Goal: Communication & Community: Answer question/provide support

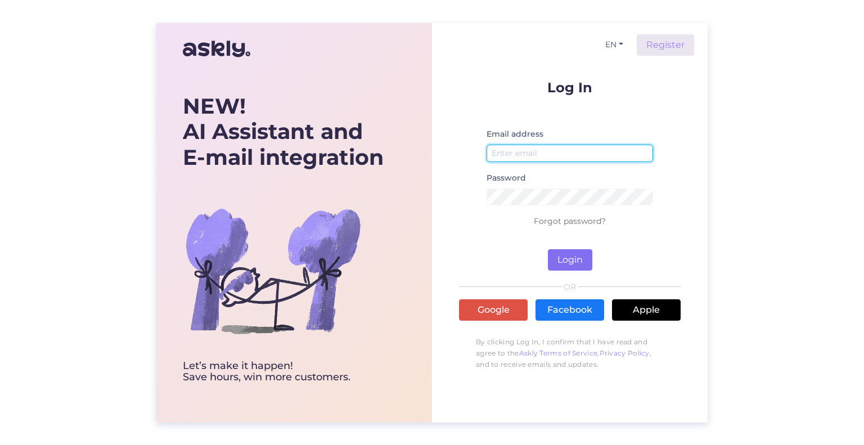
type input "[EMAIL_ADDRESS][DOMAIN_NAME]"
click at [574, 261] on button "Login" at bounding box center [570, 259] width 44 height 21
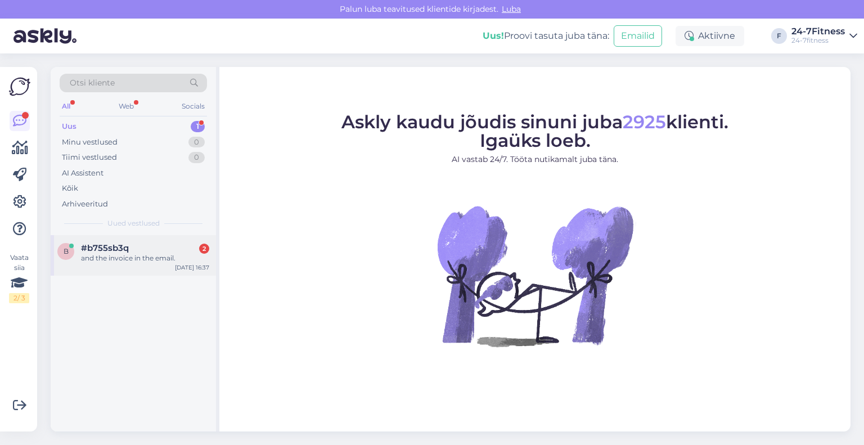
click at [129, 265] on div "b #b755sb3q 2 and the invoice in the email. [DATE] 16:37" at bounding box center [133, 255] width 165 height 41
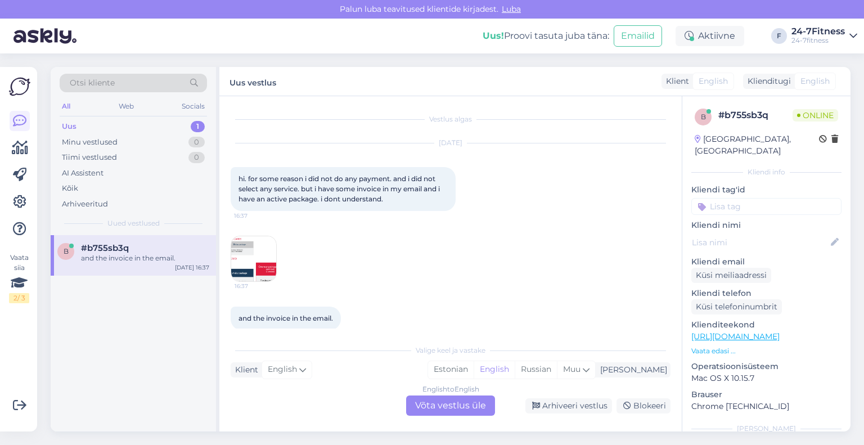
drag, startPoint x: 398, startPoint y: 199, endPoint x: 222, endPoint y: 173, distance: 178.1
click at [222, 173] on div "Vestlus algas [DATE] hi. for some reason i did not do any payment. and i did no…" at bounding box center [450, 263] width 463 height 335
copy span "hi. for some reason i did not do any payment. and i did not select any service.…"
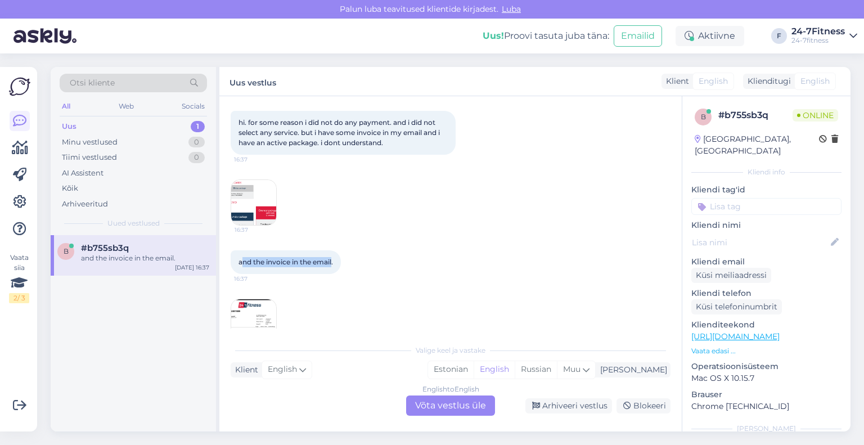
drag, startPoint x: 334, startPoint y: 259, endPoint x: 241, endPoint y: 262, distance: 93.5
click at [241, 262] on span "and the invoice in the email." at bounding box center [286, 262] width 95 height 8
click at [332, 281] on div "and the invoice in the email. 16:37 16:37" at bounding box center [451, 297] width 440 height 119
drag, startPoint x: 337, startPoint y: 266, endPoint x: 237, endPoint y: 260, distance: 99.8
click at [237, 260] on div "and the invoice in the email. 16:37" at bounding box center [286, 262] width 110 height 24
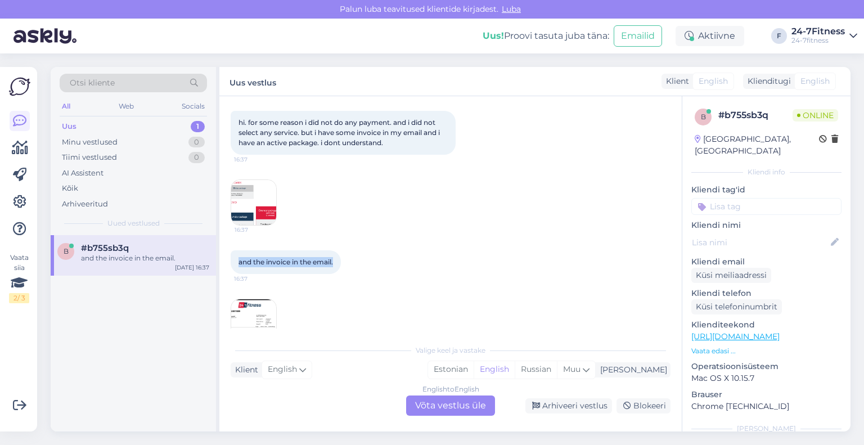
copy span "and the invoice in the email."
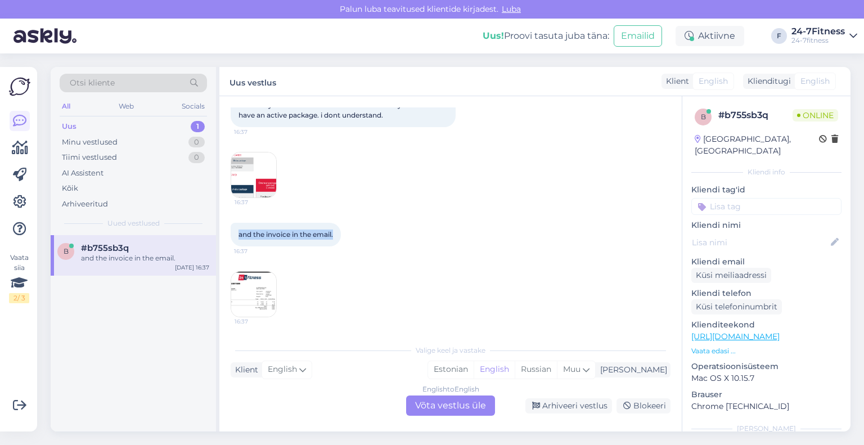
scroll to position [28, 0]
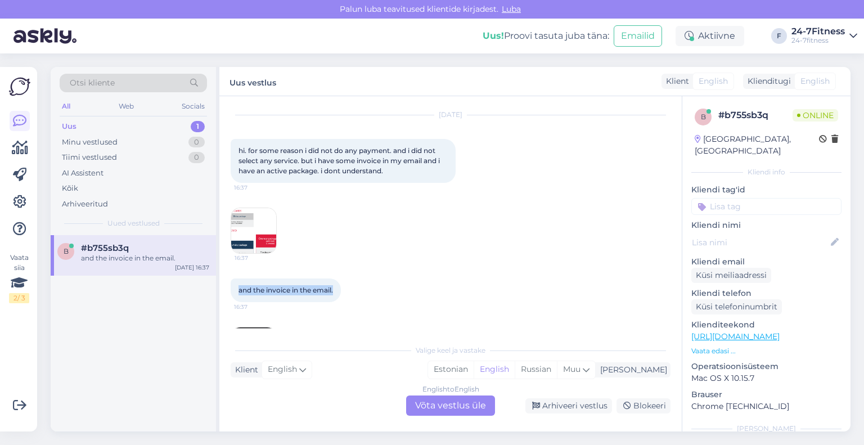
click at [263, 229] on img at bounding box center [253, 230] width 45 height 45
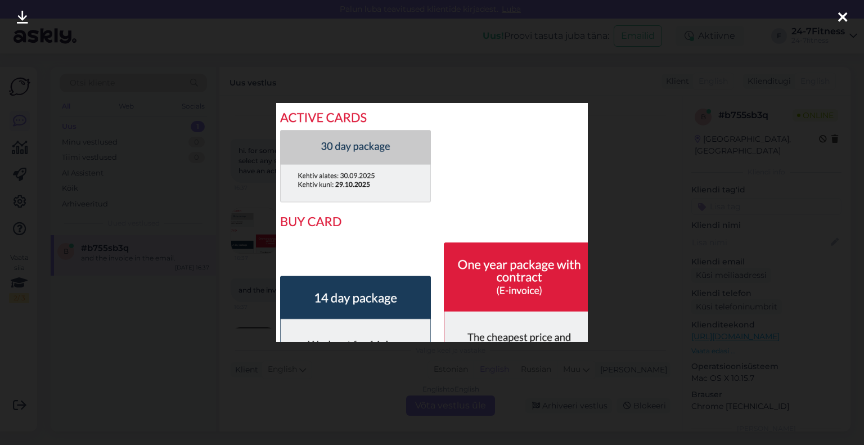
click at [844, 17] on icon at bounding box center [842, 18] width 9 height 15
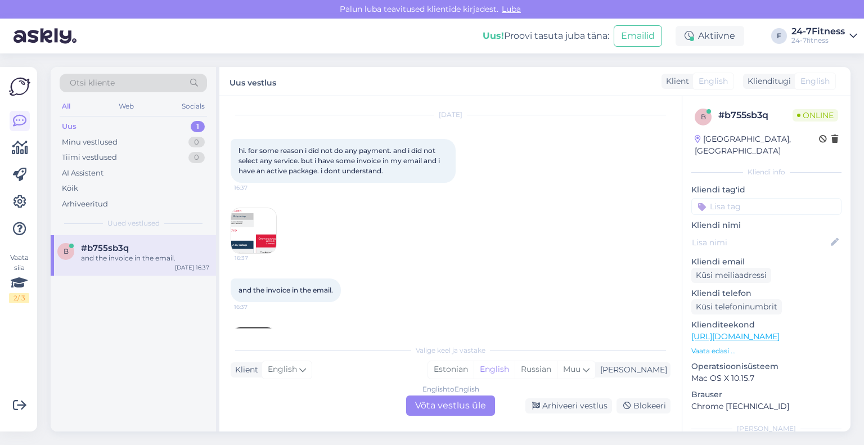
scroll to position [84, 0]
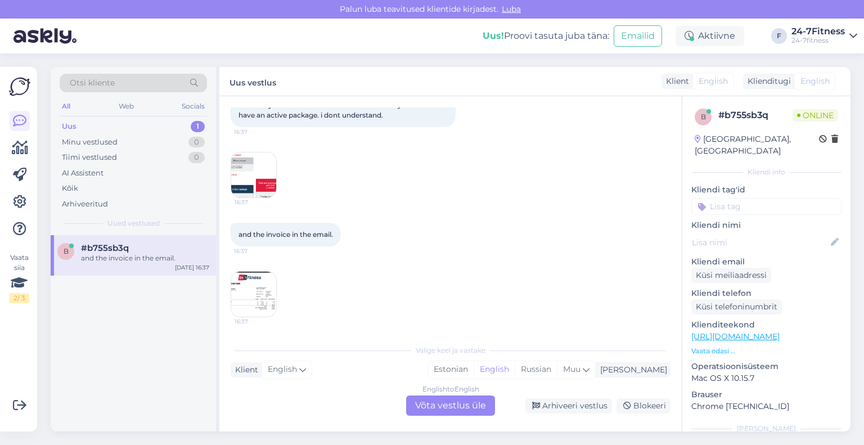
click at [244, 282] on img at bounding box center [253, 294] width 45 height 45
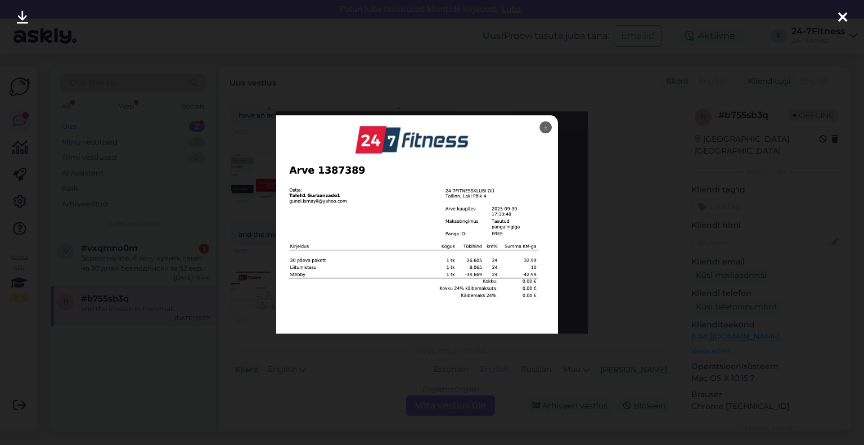
click at [837, 17] on div at bounding box center [843, 17] width 23 height 35
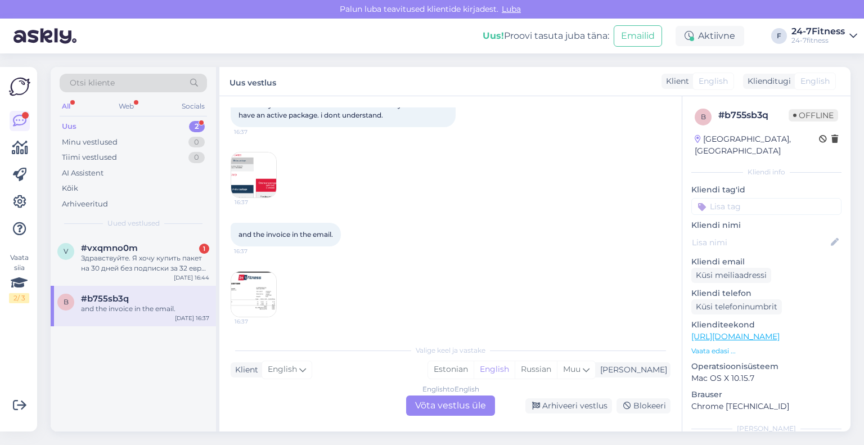
click at [454, 409] on div "English to English Võta vestlus üle" at bounding box center [450, 406] width 89 height 20
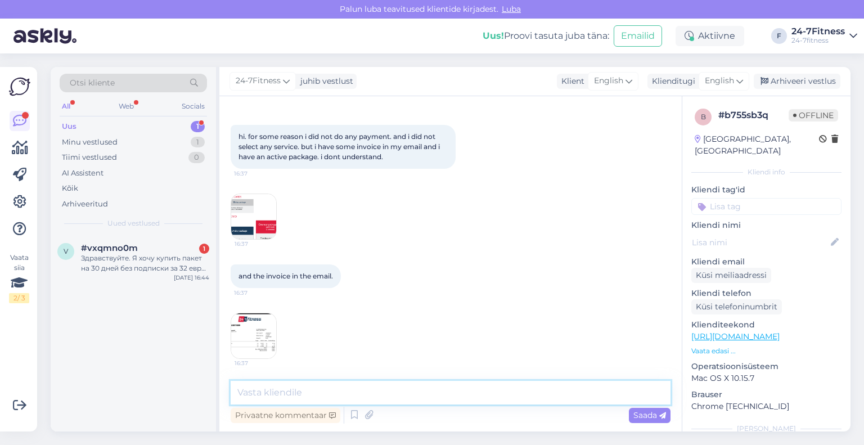
click at [414, 394] on textarea at bounding box center [451, 393] width 440 height 24
paste textarea "Tere! Täname Teid pöördumise eest! Arvetega seotus küsimuste osas palume meiega…"
type textarea "Tere! Täname Teid pöördumise eest! Arvetega seotus küsimuste osas palume meiega…"
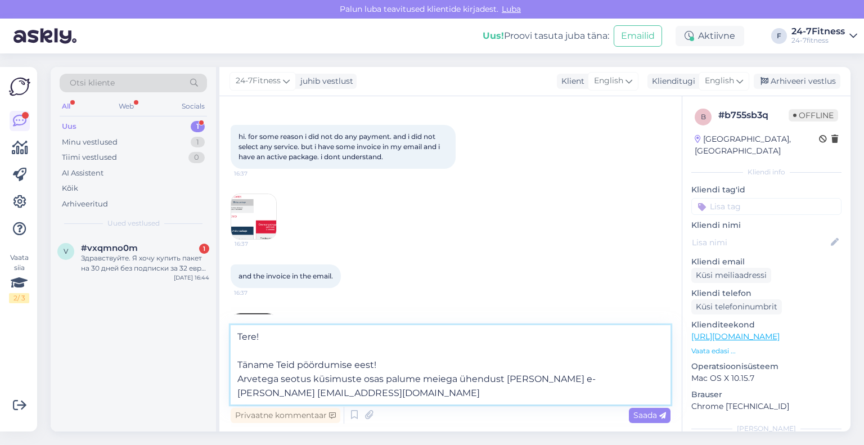
scroll to position [84, 0]
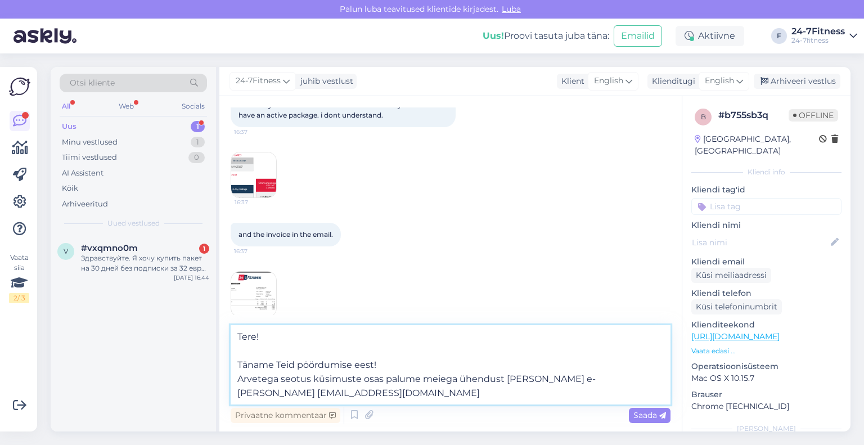
drag, startPoint x: 402, startPoint y: 389, endPoint x: 226, endPoint y: 330, distance: 185.6
click at [226, 330] on div "Vestlus algas [DATE] hi. for some reason i did not do any payment. and i did no…" at bounding box center [450, 263] width 463 height 335
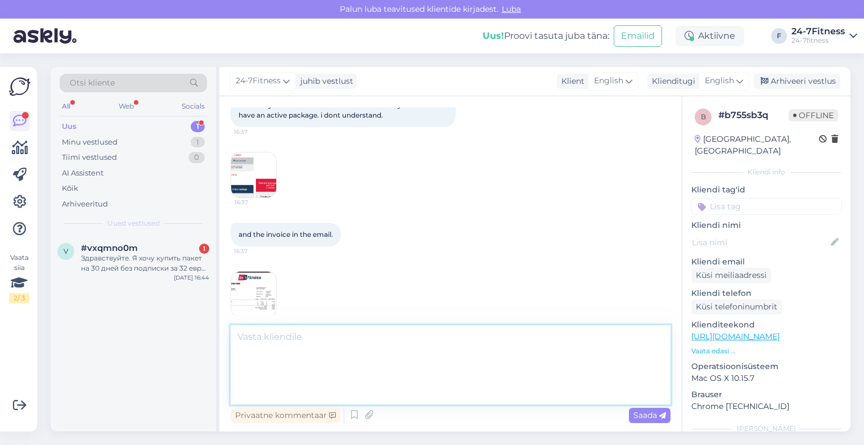
scroll to position [42, 0]
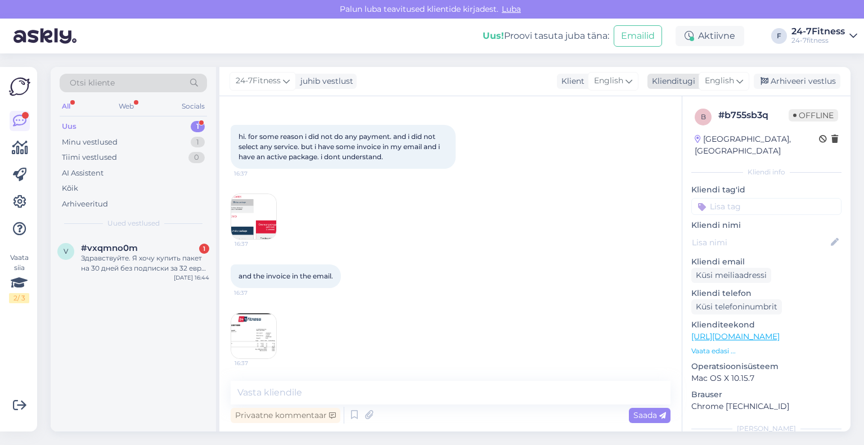
click at [693, 82] on div "Klienditugi" at bounding box center [672, 81] width 48 height 12
type input "est"
click at [680, 132] on link "Estonian" at bounding box center [699, 131] width 124 height 18
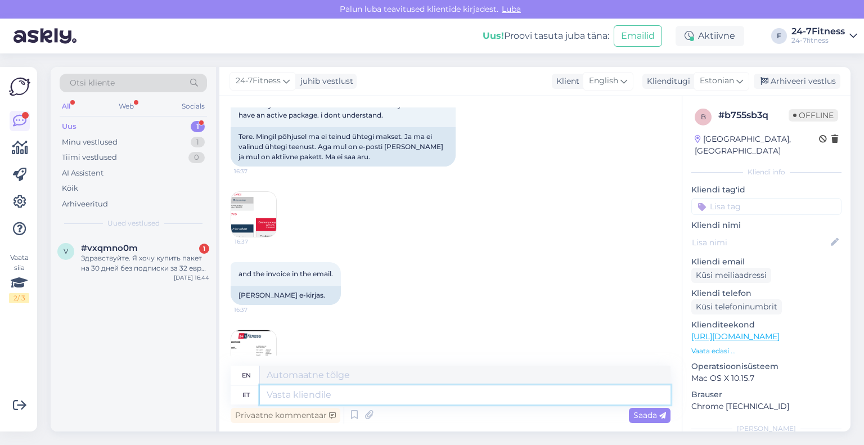
click at [389, 399] on textarea at bounding box center [465, 394] width 411 height 19
paste textarea "Tere! Täname Teid pöördumise eest! Arvetega seotus küsimuste osas palume meiega…"
type textarea "Tere! Täname Teid pöördumise eest! Arvetega seotus küsimuste osas palume meiega…"
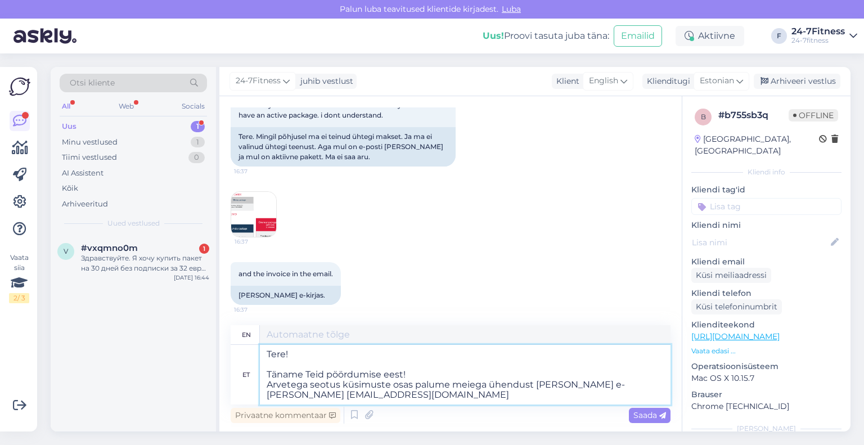
type textarea "Hello! Thank you for contacting us! For questions related to invoices, please c…"
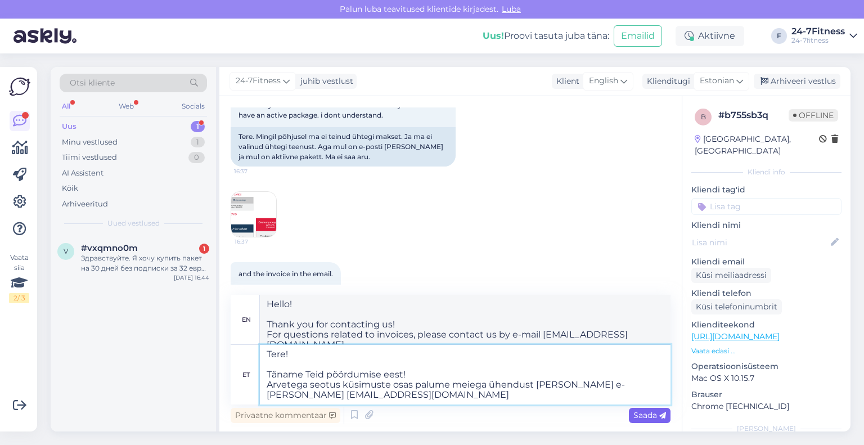
type textarea "Tere! Täname Teid pöördumise eest! Arvetega seotus küsimuste osas palume meiega…"
click at [638, 415] on span "Saada" at bounding box center [650, 415] width 33 height 10
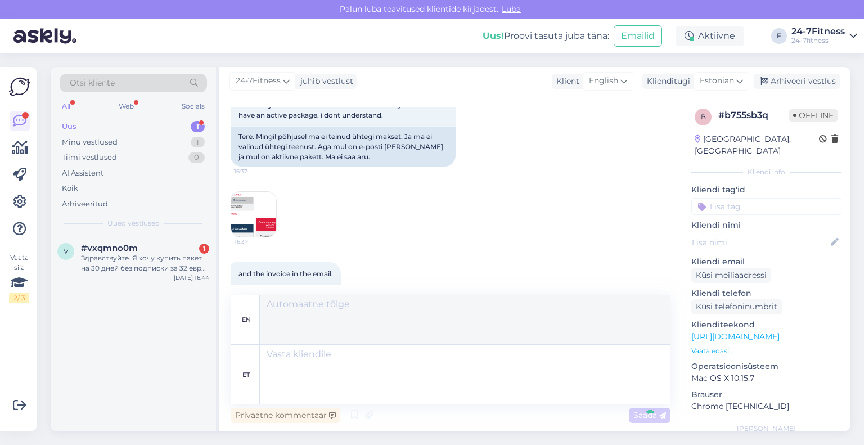
scroll to position [264, 0]
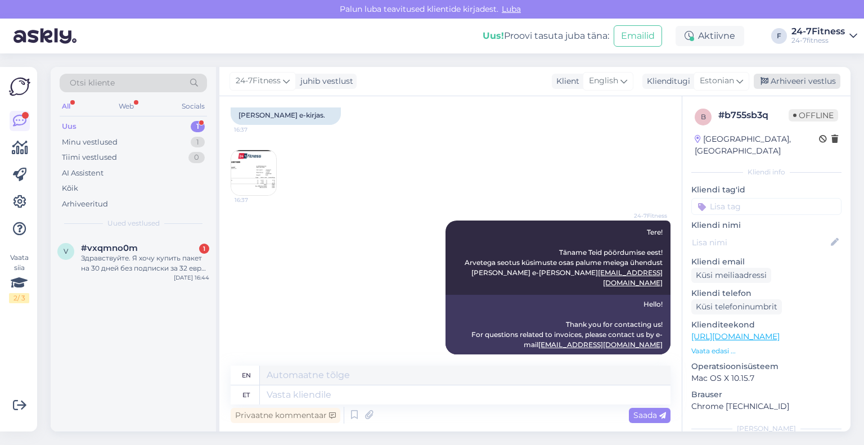
click at [805, 80] on div "Arhiveeri vestlus" at bounding box center [797, 81] width 87 height 15
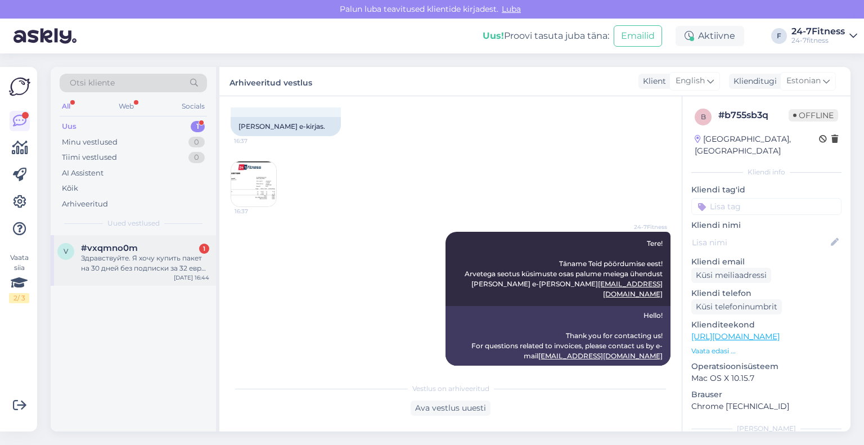
click at [122, 251] on span "#vxqmno0m" at bounding box center [109, 248] width 57 height 10
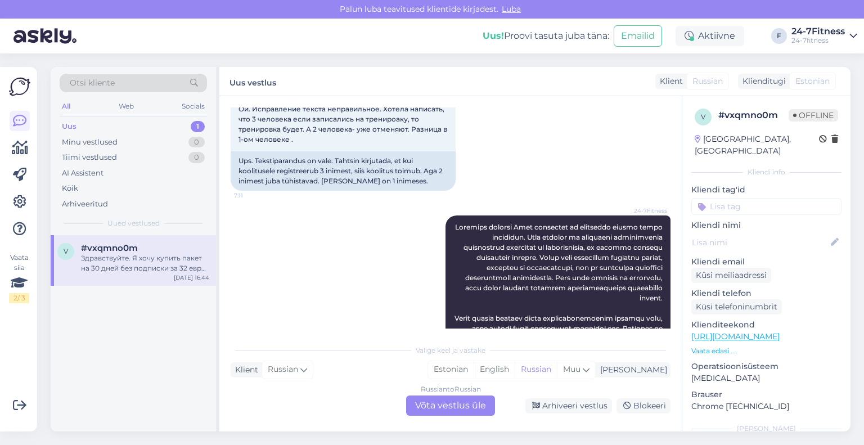
scroll to position [594, 0]
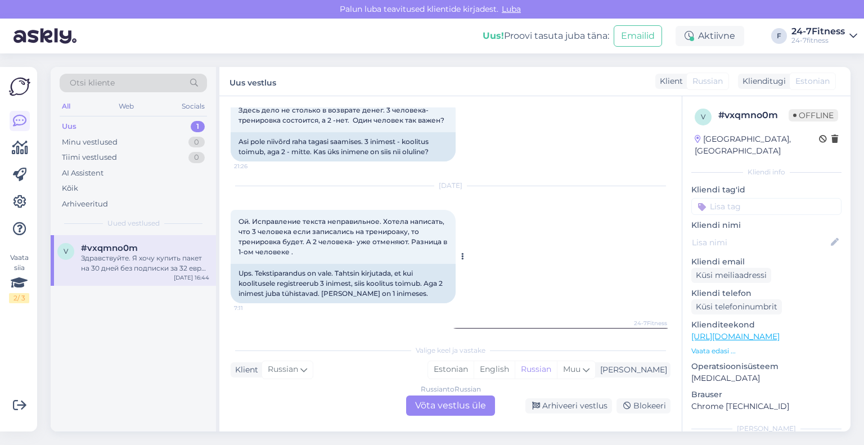
drag, startPoint x: 322, startPoint y: 241, endPoint x: 294, endPoint y: 222, distance: 34.2
click at [287, 222] on div "Ой. Исправление текста неправильное. Хотела написать, что 3 человека если запис…" at bounding box center [343, 237] width 225 height 54
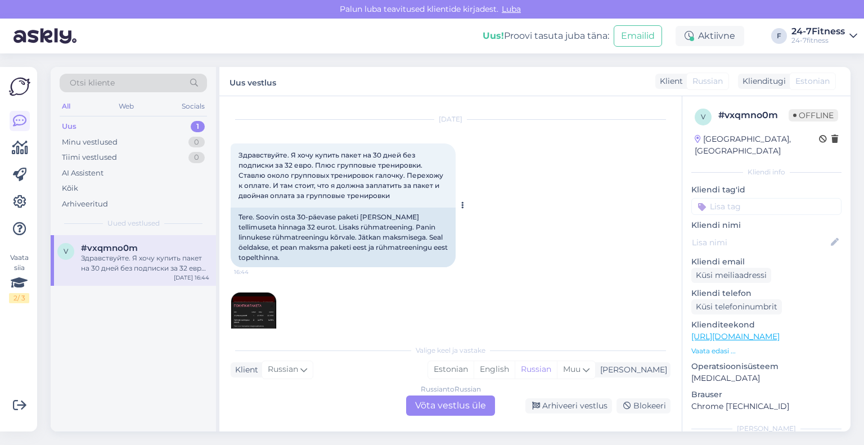
scroll to position [1270, 0]
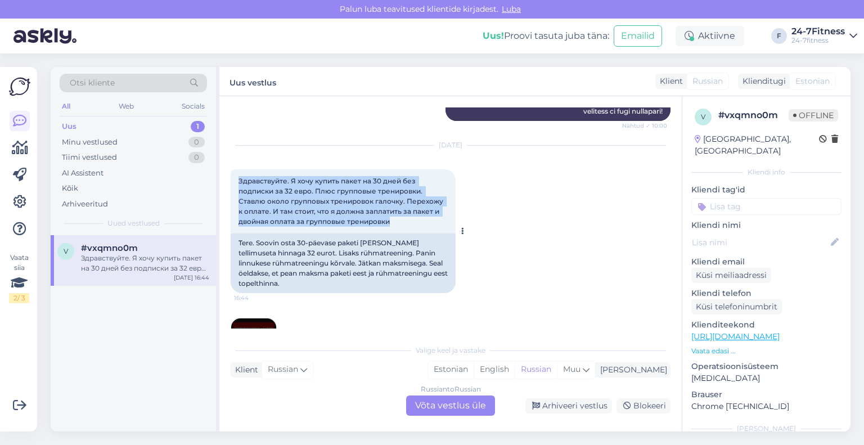
drag, startPoint x: 409, startPoint y: 252, endPoint x: 236, endPoint y: 212, distance: 177.3
click at [236, 212] on div "Здравствуйте. Я хочу купить пакет на 30 дней без подписки за 32 евро. Плюс груп…" at bounding box center [343, 201] width 225 height 64
copy span "Здравствуйте. Я хочу купить пакет на 30 дней без подписки за 32 евро. Плюс груп…"
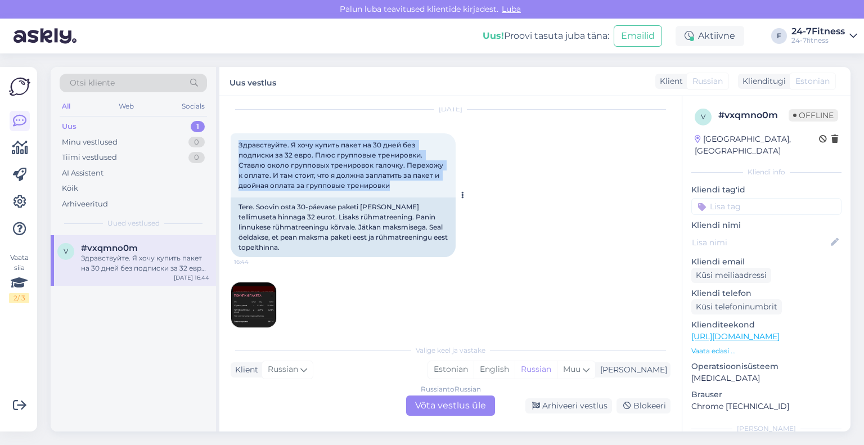
scroll to position [1347, 0]
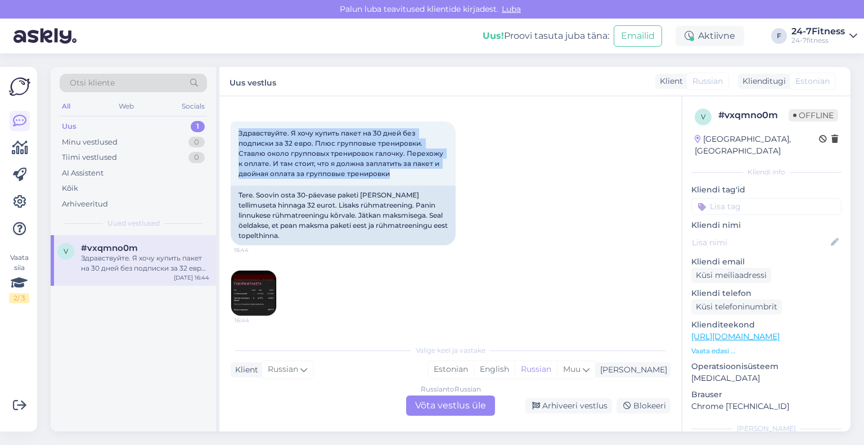
click at [270, 286] on img at bounding box center [253, 293] width 45 height 45
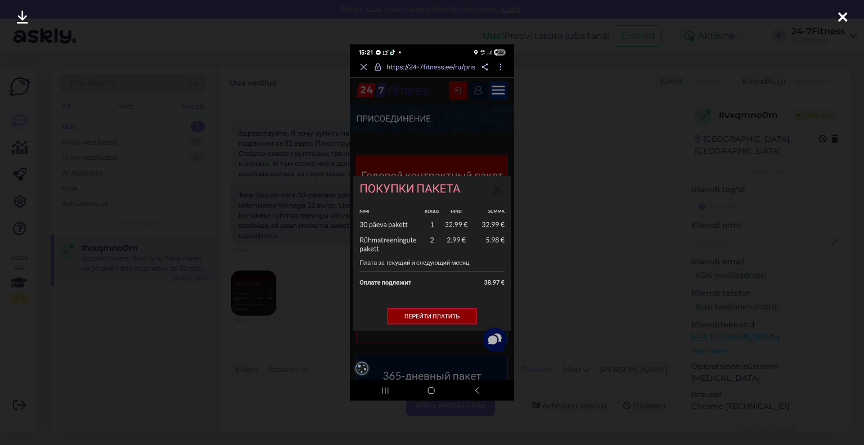
click at [842, 14] on icon at bounding box center [842, 18] width 9 height 15
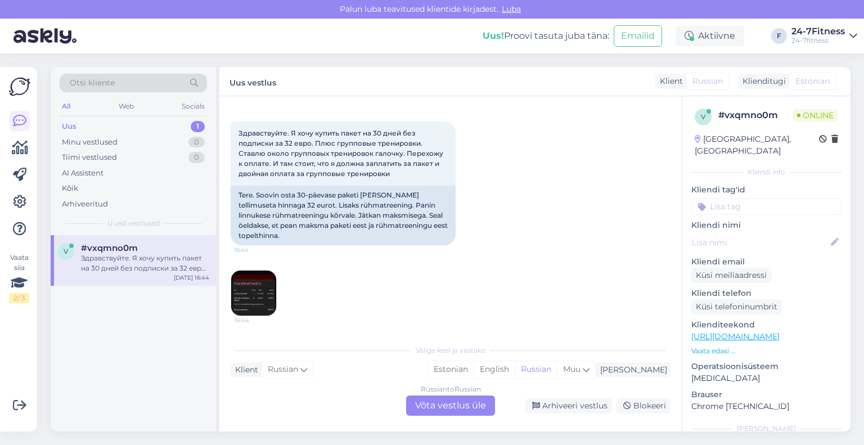
click at [417, 405] on div "Russian to Russian Võta vestlus üle" at bounding box center [450, 406] width 89 height 20
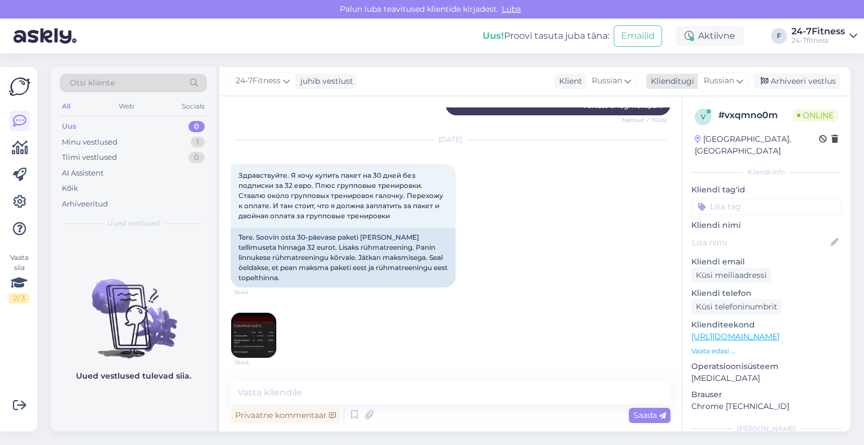
click at [688, 83] on div "Klienditugi" at bounding box center [671, 81] width 48 height 12
click at [693, 129] on link "Estonian" at bounding box center [698, 131] width 124 height 18
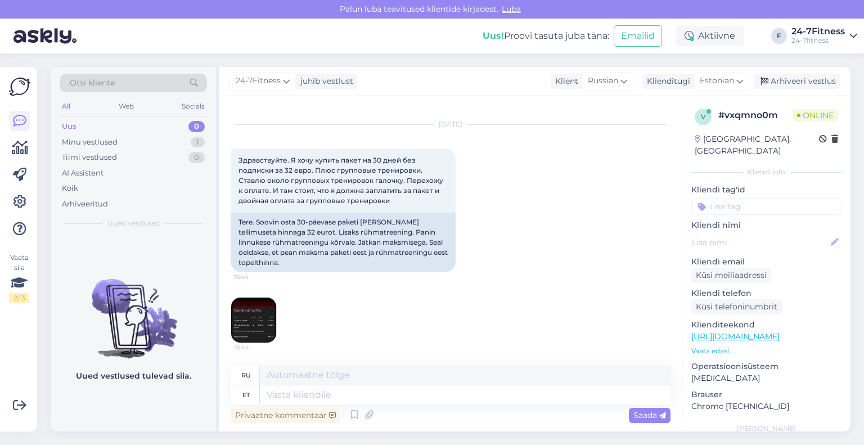
scroll to position [1320, 0]
click at [412, 394] on textarea at bounding box center [465, 394] width 411 height 19
type textarea "Tere"
type textarea "Привет"
type textarea "Tere!"
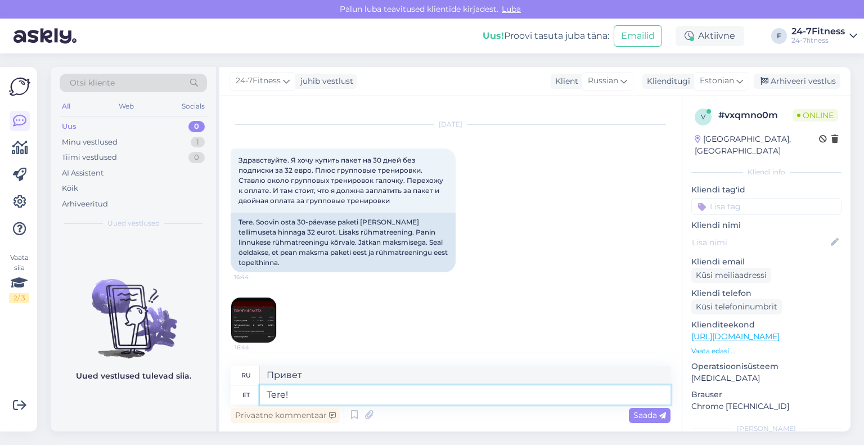
type textarea "Привет!"
type textarea "Tere! Täname"
type textarea "Привет! [GEOGRAPHIC_DATA]."
type textarea "Tere! Täname Teid pöördumise ee"
type textarea "Здравствуйте! Спасибо, что обратились к нам."
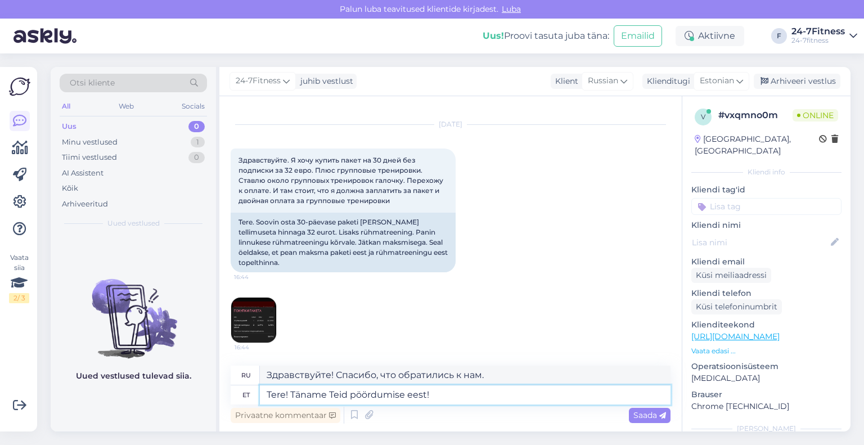
type textarea "Tere! Täname Teid pöördumise eest!"
type textarea "Здравствуйте! Спасибо, что обратились к нам!"
type textarea "Tere! Täname Teid pöördumise eest! Palun sa"
type textarea "Здравствуйте! Спасибо, что связались с нами! Пожалуйста."
type textarea "Tere! Täname Teid pöördumise eest! Palun saatke en"
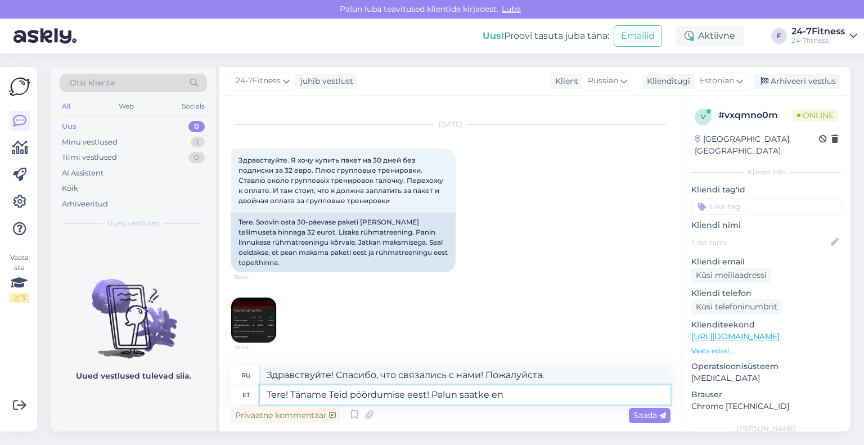
type textarea "Здравствуйте! Спасибо, что связались с нами! Пожалуйста, отправьте"
type textarea "Tere! Täname Teid pöördumise eest! Palun saatke enda"
type textarea "Здравствуйте! Спасибо, что связались с нами! Пожалуйста, отправьте нам"
type textarea "Tere! Täname Teid pöördumise eest! Palun saatke enda isikukood"
type textarea "Здравствуйте! Спасибо, что связались с нами! Пожалуйста, пришлите нам свой перс…"
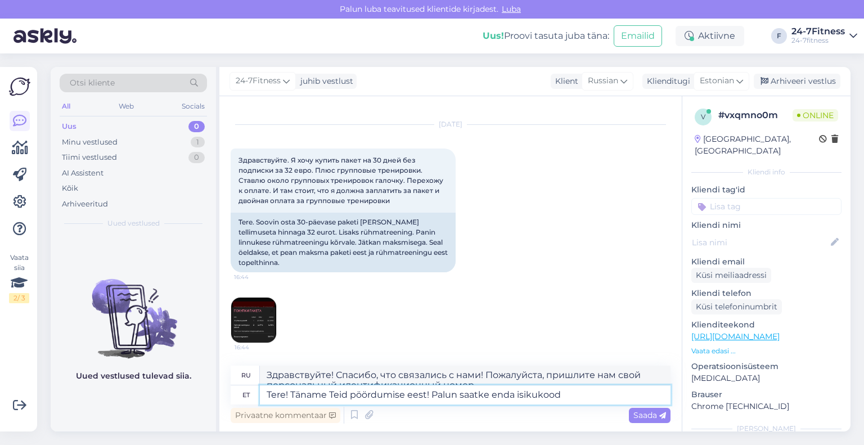
scroll to position [1330, 0]
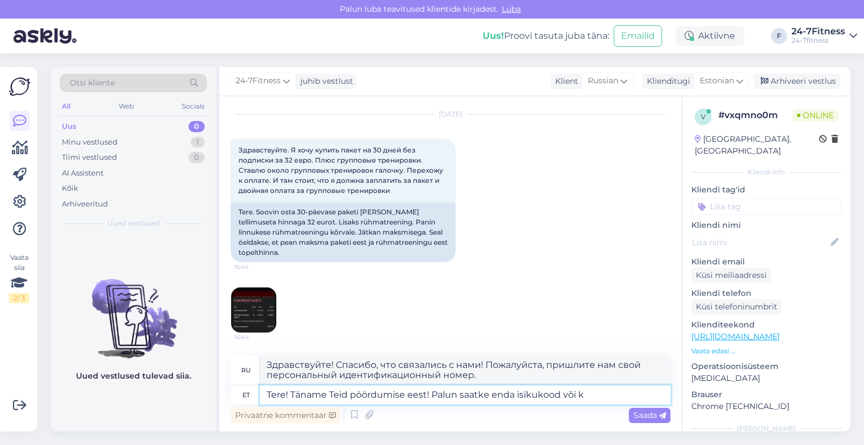
type textarea "Tere! Täname Teid pöördumise eest! Palun saatke enda isikukood või kl"
type textarea "Здравствуйте! Спасибо, что связались с нами! Пожалуйста, пришлите свой персонал…"
type textarea "Tere! Täname Teid pöördumise eest! Palun saatke enda isikukood või kliendi"
type textarea "Здравствуйте! Спасибо, что связались с нами! Пожалуйста, пришлите нам свой перс…"
type textarea "Tere! Täname Teid pöördumise eest! Palun saatke enda isikukood või kliendikaard…"
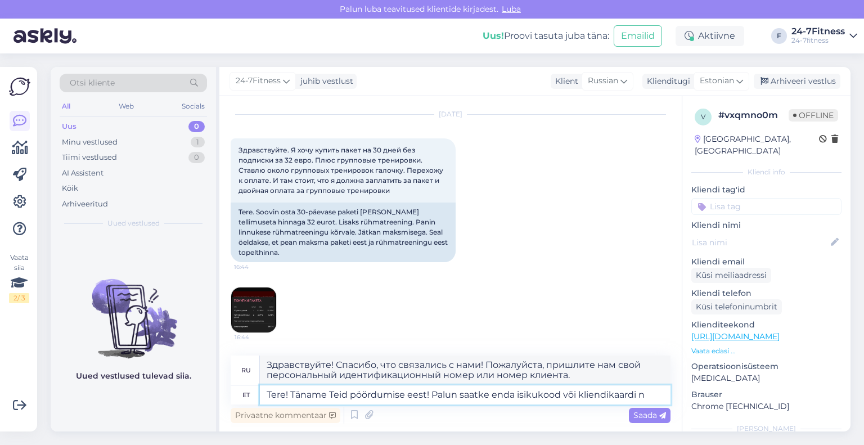
type textarea "Здравствуйте! Спасибо, что связались с нами! Пожалуйста, пришлите нам свой иден…"
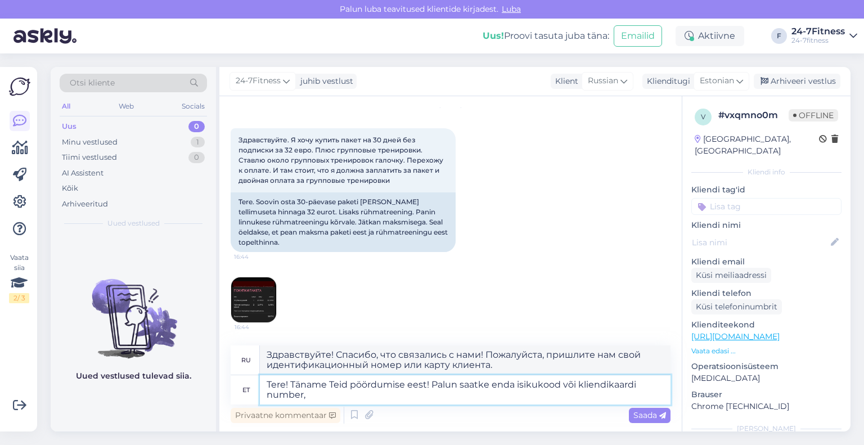
type textarea "Tere! Täname Teid pöördumise eest! Palun saatke enda isikukood või kliendikaard…"
type textarea "Здравствуйте! Спасибо, что связались с нами! Пожалуйста, пришлите нам свой перс…"
type textarea "Tere! Täname Teid pöördumise eest! Palun saatke enda isikukood või kliendikaard…"
type textarea "Здравствуйте! Спасибо, что связались с нами! Пожалуйста, отправьте свой персона…"
type textarea "Tere! Täname Teid pöördumise eest! Palun saatke enda isikukood või kliendikaard…"
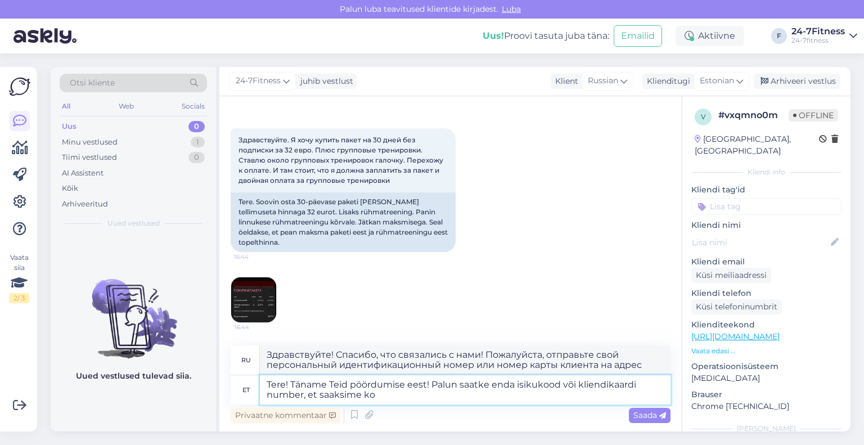
type textarea "Здравствуйте! Спасибо, что связались с нами! Пожалуйста, пришлите нам свой перс…"
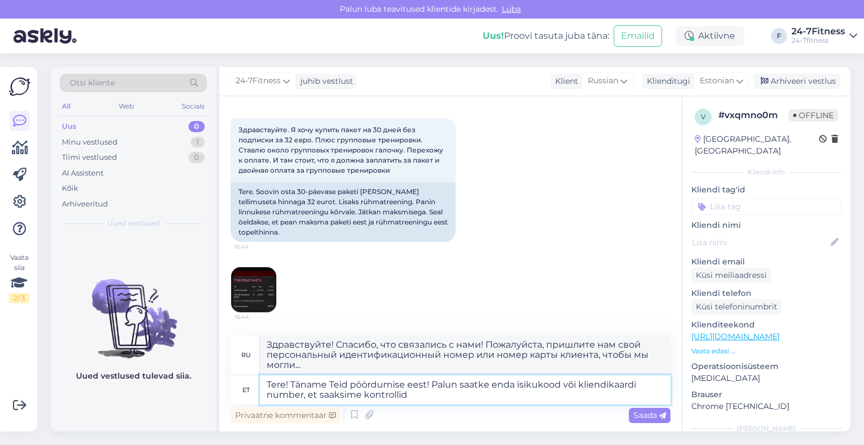
type textarea "Tere! Täname Teid pöördumise eest! Palun saatke enda isikukood või kliendikaard…"
type textarea "Здравствуйте! Спасибо, что связались с нами! Пожалуйста, пришлите нам свой иден…"
type textarea "Tere! Täname Teid pöördumise eest! Palun saatke enda isikukood või kliendikaard…"
click at [649, 420] on div "Saada" at bounding box center [650, 415] width 42 height 15
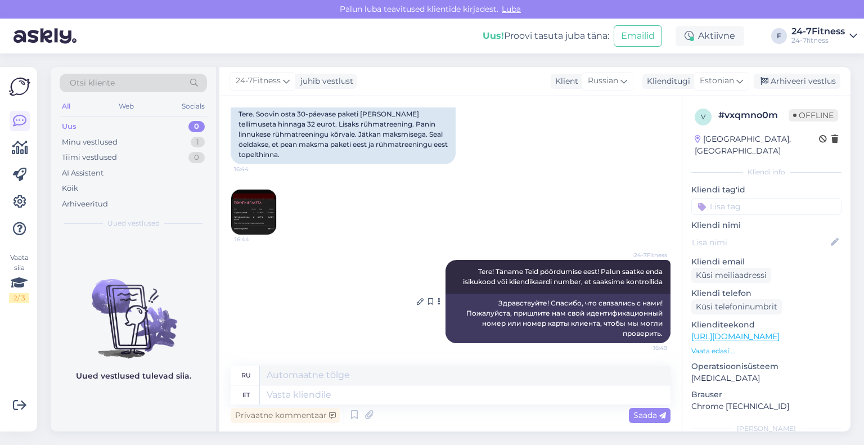
scroll to position [1428, 0]
click at [784, 87] on div "Arhiveeri vestlus" at bounding box center [797, 81] width 87 height 15
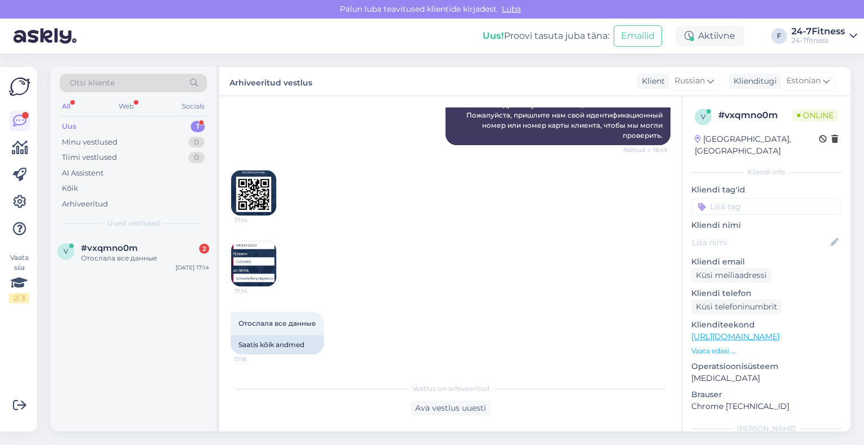
scroll to position [1626, 0]
click at [255, 264] on img at bounding box center [253, 263] width 45 height 45
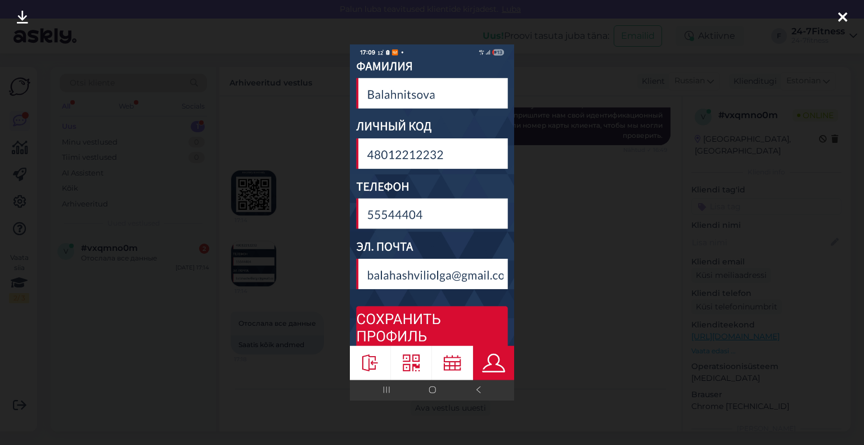
click at [849, 13] on div at bounding box center [843, 17] width 23 height 35
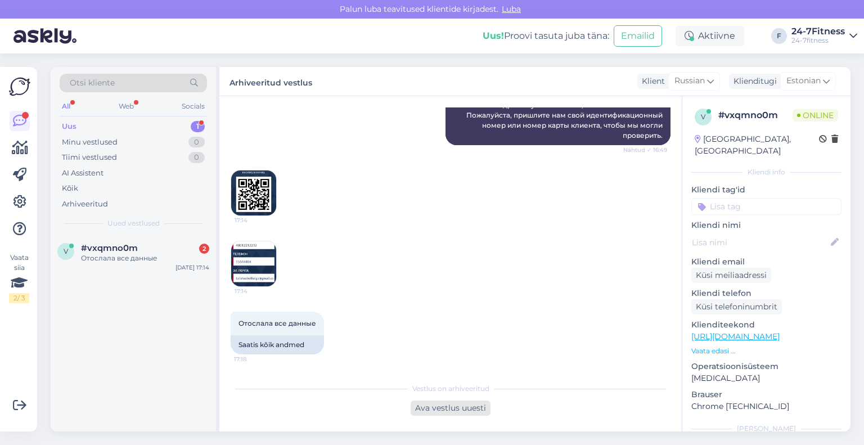
click at [459, 406] on div "Ava vestlus uuesti" at bounding box center [451, 408] width 80 height 15
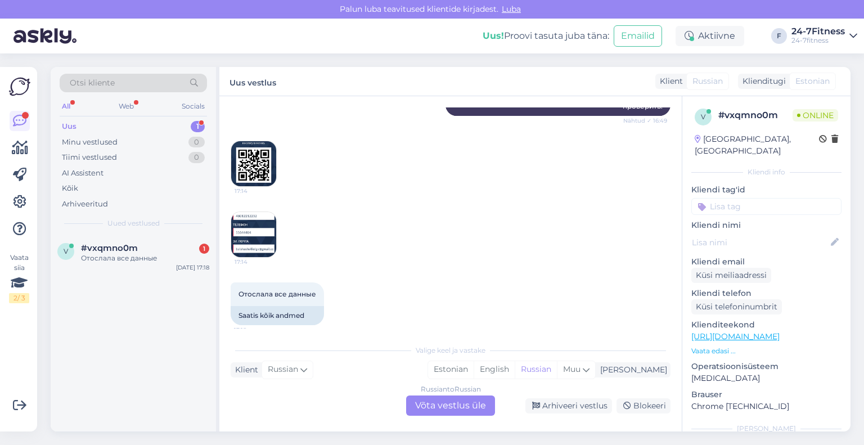
scroll to position [1664, 0]
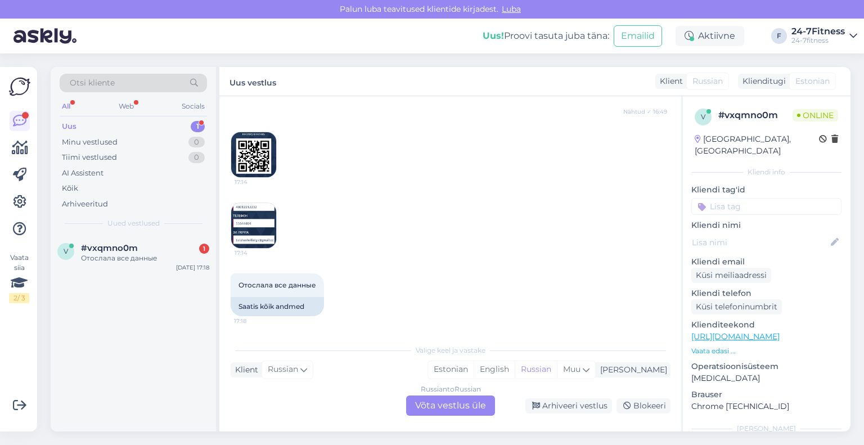
click at [256, 226] on img at bounding box center [253, 225] width 45 height 45
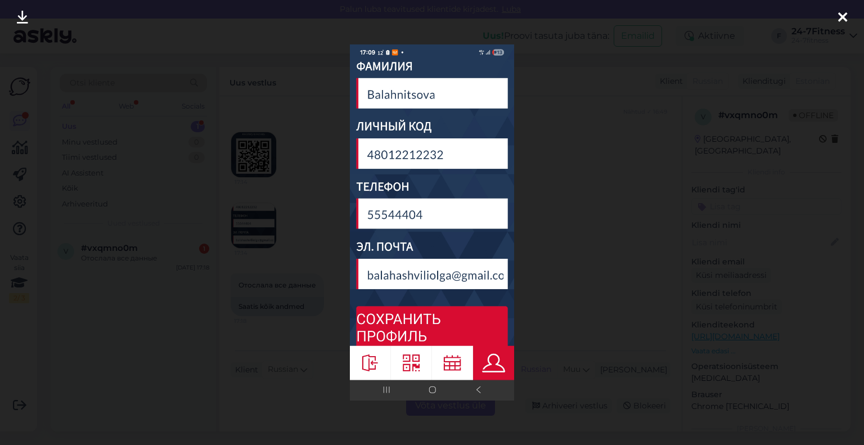
click at [27, 11] on icon at bounding box center [22, 18] width 11 height 15
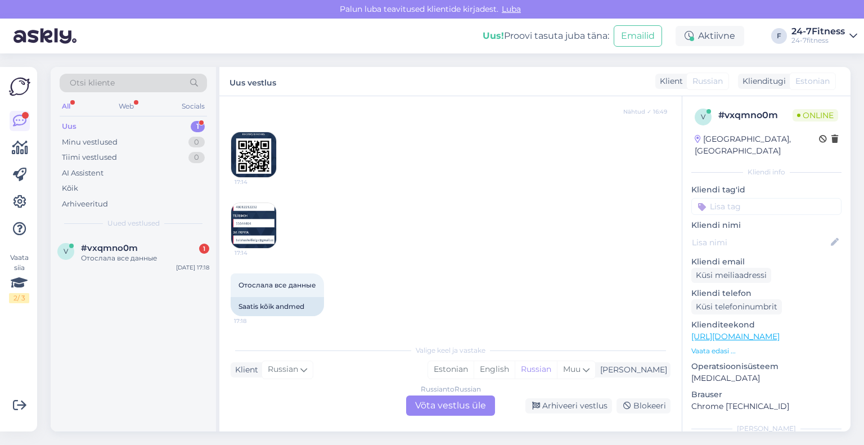
click at [424, 406] on div "Russian to Russian Võta vestlus üle" at bounding box center [450, 406] width 89 height 20
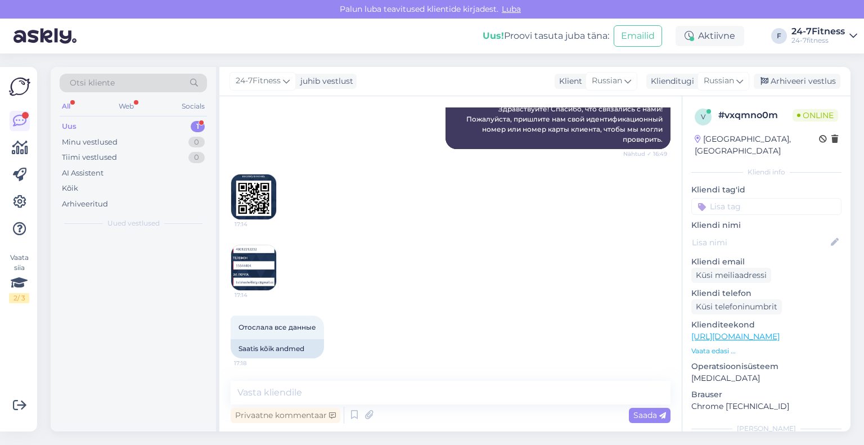
scroll to position [1643, 0]
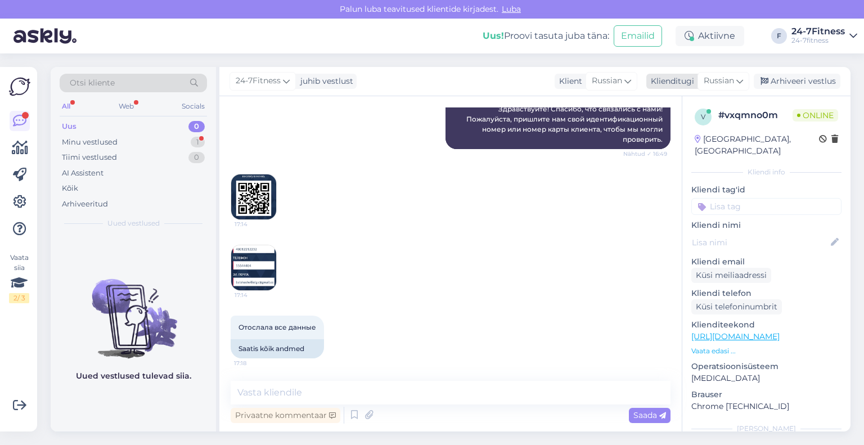
click at [696, 83] on div "Klienditugi [DEMOGRAPHIC_DATA]" at bounding box center [698, 81] width 103 height 15
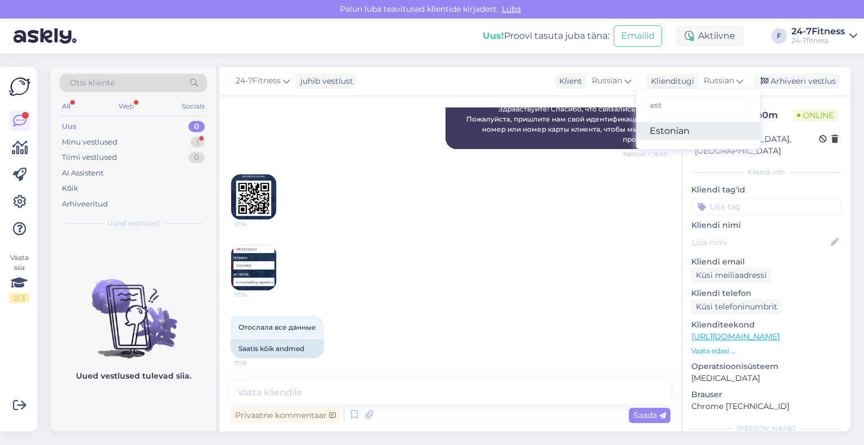
click at [690, 125] on link "Estonian" at bounding box center [698, 131] width 124 height 18
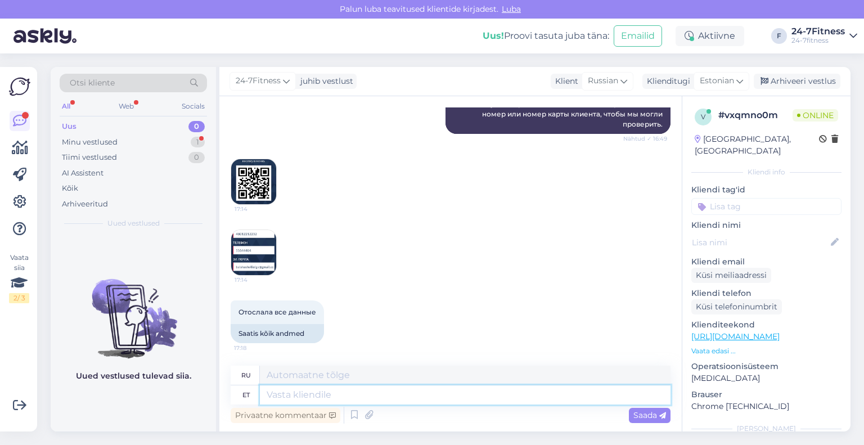
click at [409, 399] on textarea at bounding box center [465, 394] width 411 height 19
type textarea "Täname!"
type textarea "Спасибо"
type textarea "Täname!"
type textarea "Спасибо!"
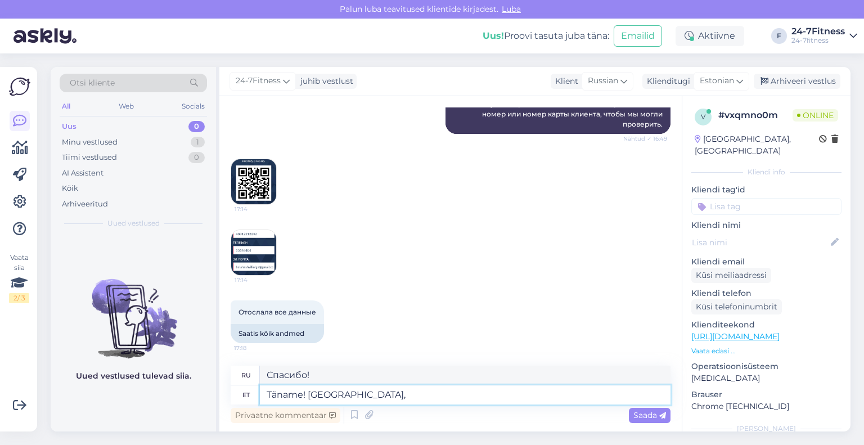
type textarea "Täname! [GEOGRAPHIC_DATA], e"
type textarea "Спасибо! Кажется."
type textarea "Täname! [GEOGRAPHIC_DATA], et"
type textarea "Спасибо! Похоже, что"
type textarea "Täname! [GEOGRAPHIC_DATA], et hetkel on"
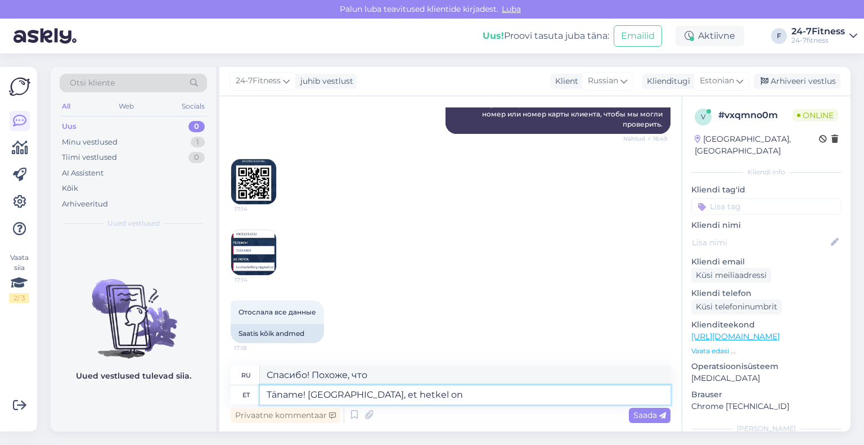
type textarea "Спасибо! Похоже, в данный момент"
type textarea "Täname! [GEOGRAPHIC_DATA], et hetkel on kodulehel"
type textarea "Спасибо! Похоже, сайт сейчас недоступен."
type textarea "Täname! [GEOGRAPHIC_DATA], et hetkel on"
type textarea "Спасибо! Похоже, в данный момент"
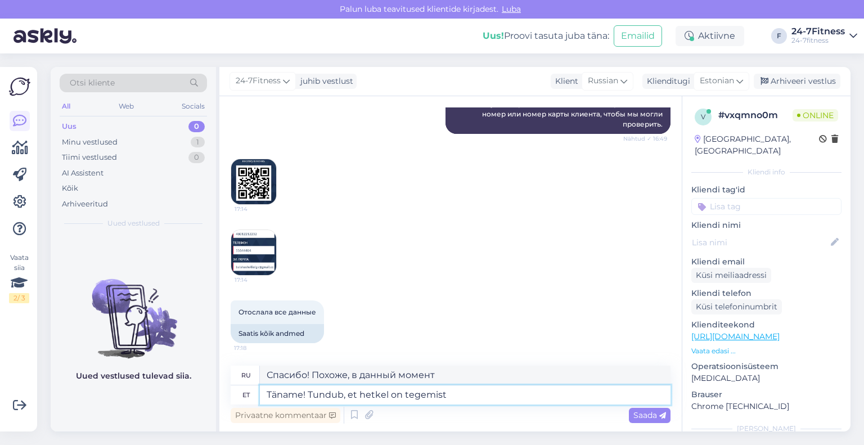
type textarea "Täname! Tundub, et hetkel on tegemist"
type textarea "Спасибо! Похоже, сейчас"
type textarea "Täname! Tundub, et hetkel on tegemist kodulehe"
type textarea "Спасибо! Похоже, сейчас это домашняя страница."
type textarea "Täname! Tundub, et hetkel on tegemist kodulehe tõrkega."
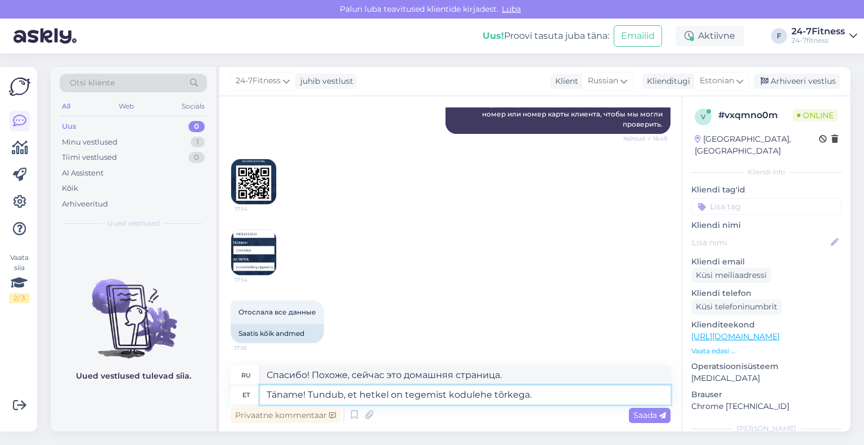
type textarea "Спасибо! Похоже, на сайте сейчас произошла ошибка."
type textarea "Täname! Tundub, et hetkel on tegemist kodulehe tõrkega. [GEOGRAPHIC_DATA]"
type textarea "Спасибо! Похоже, сейчас на сайте произошла ошибка. Пожалуйста."
type textarea "Täname! Tundub, et hetkel on tegemist kodulehe tõrkega. Palun [PERSON_NAME]"
type textarea "Спасибо! Похоже, сейчас на сайте произошла ошибка. Пожалуйста, свяжитесь с нами."
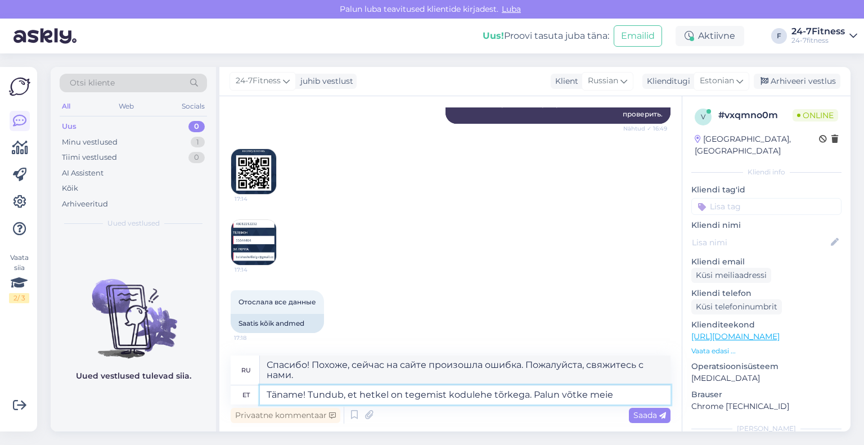
scroll to position [1648, 0]
type textarea "Täname! Tundub, et hetkel on tegemist kodulehe tõrkega. Palun võtke meiega ü"
type textarea "Спасибо! Похоже, на сайте сейчас произошла ошибка. Пожалуйста, свяжитесь с нами."
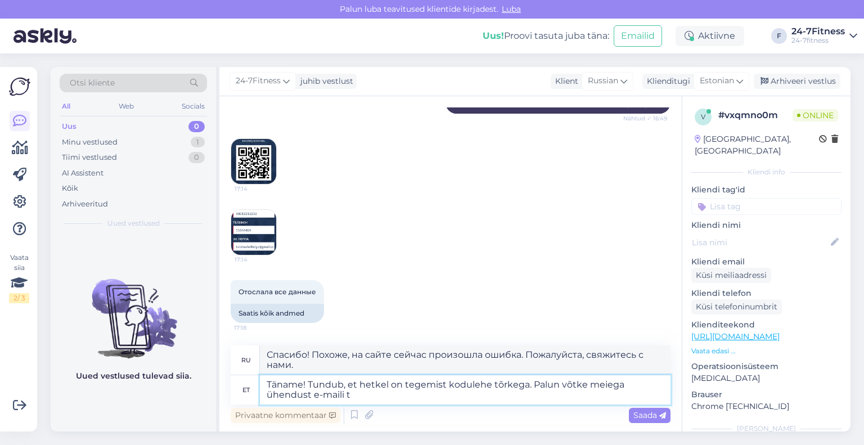
type textarea "Täname! Tundub, et hetkel on tegemist kodulehe tõrkega. Palun võtke meiega ühen…"
type textarea "Спасибо! Похоже, на сайте сейчас произошла ошибка. Пожалуйста, свяжитесь с нами…"
paste textarea "[EMAIL_ADDRESS][DOMAIN_NAME]"
type textarea "Täname! Tundub, et hetkel on tegemist kodulehe tõrkega. Palun võtke meiega ühen…"
type textarea "Спасибо! Похоже, на сайте сейчас произошла ошибка. Свяжитесь с нами по электрон…"
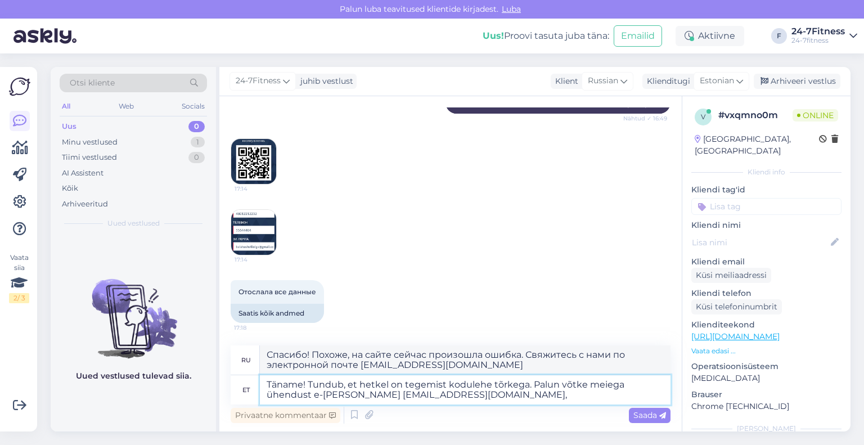
type textarea "Täname! Tundub, et hetkel on tegemist kodulehe tõrkega. Palun võtke meiega ühen…"
type textarea "Спасибо! Похоже, сейчас на сайте произошла ошибка. Свяжитесь с нами по электрон…"
type textarea "Täname! Tundub, et hetkel on tegemist kodulehe tõrkega. Palun võtke meiega ühen…"
type textarea "Спасибо! Похоже, на сайте сейчас произошла ошибка. Свяжитесь с нами по электрон…"
type textarea "Täname! Tundub, et hetkel on tegemist kodulehe tõrkega. Palun võtke meiega ühen…"
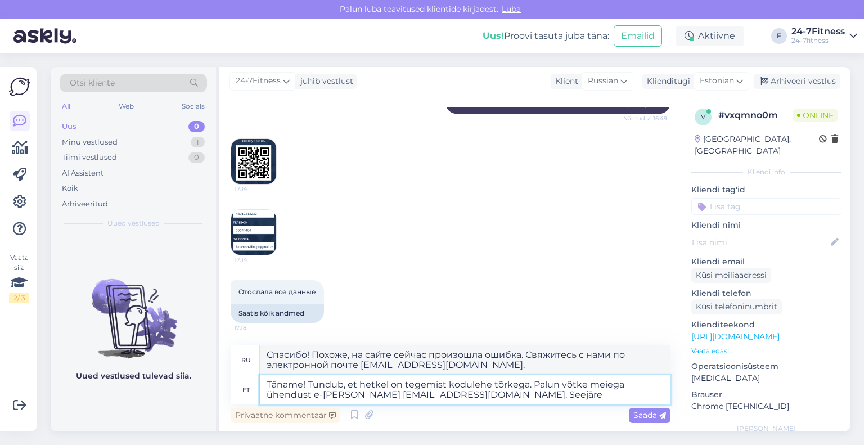
type textarea "Спасибо! Похоже, на сайте сейчас произошла ошибка. Свяжитесь с нами по электрон…"
type textarea "Täname! Tundub, et hetkel on tegemist kodulehe tõrkega. Palun võtke meiega ühen…"
type textarea "Спасибо! Похоже, сейчас на сайте произошла ошибка. Свяжитесь с нами по электрон…"
type textarea "Täname! Tundub, et hetkel on tegemist kodulehe tõrkega. Palun võtke meiega ühen…"
type textarea "Спасибо! Похоже, сейчас на сайте произошла ошибка. Пожалуйста, свяжитесь с нами…"
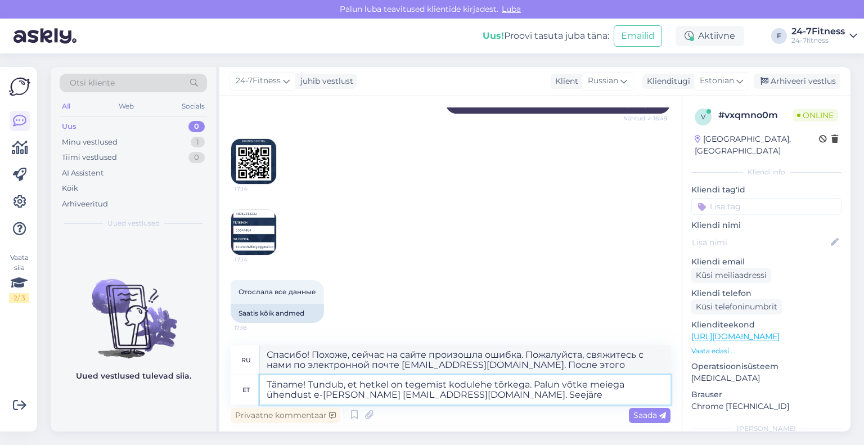
type textarea "Täname! Tundub, et hetkel on tegemist kodulehe tõrkega. Palun võtke meiega ühen…"
type textarea "Спасибо! Похоже, сейчас на сайте произошла ошибка. Пожалуйста, свяжитесь с нами…"
type textarea "Täname! Tundub, et hetkel on tegemist kodulehe tõrkega. Palun võtke meiega ühen…"
type textarea "Спасибо! Похоже, сейчас на сайте произошла ошибка. Свяжитесь с нами по электрон…"
type textarea "Täname! Tundub, et hetkel on tegemist kodulehe tõrkega. Palun võtke meiega ühen…"
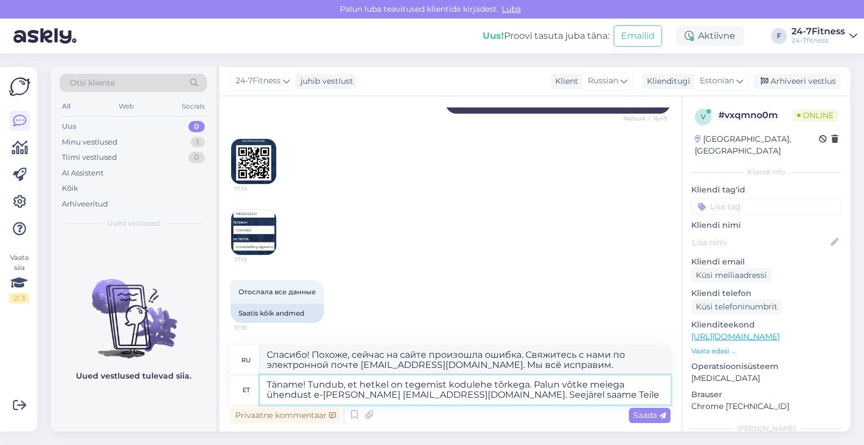
type textarea "Спасибо! Похоже, на сайте сейчас произошла ошибка. Пожалуйста, свяжитесь с нами…"
type textarea "Täname! Tundub, et hetkel on tegemist kodulehe tõrkega. Palun võtke meiega ühen…"
type textarea "Спасибо! Похоже, сейчас на сайте произошла ошибка. Свяжитесь с нами по электрон…"
type textarea "Täname! Tundub, et hetkel on tegemist kodulehe tõrkega. Palun võtke meiega ühen…"
type textarea "Спасибо! Похоже, сейчас на сайте произошла ошибка. Свяжитесь с нами по электрон…"
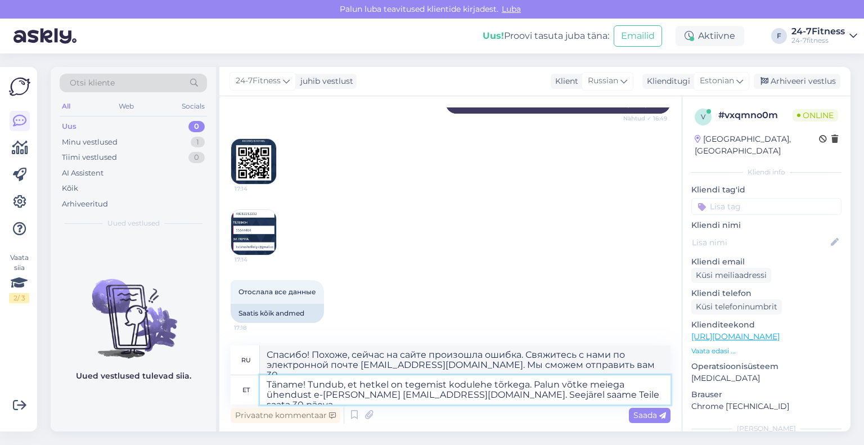
type textarea "Täname! Tundub, et hetkel on tegemist kodulehe tõrkega. Palun võtke meiega ühen…"
type textarea "Спасибо! Похоже, сейчас на сайте произошла ошибка. Свяжитесь с нами по электрон…"
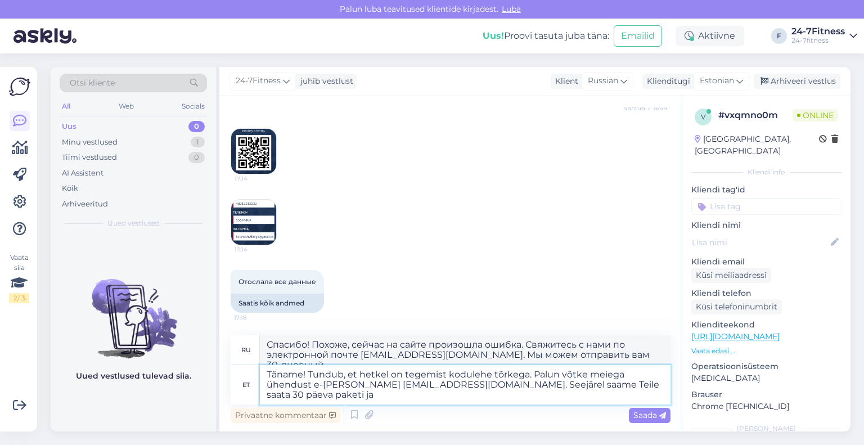
type textarea "Täname! Tundub, et hetkel on tegemist kodulehe tõrkega. Palun võtke meiega ühen…"
type textarea "Спасибо! Похоже, сейчас произошла ошибка на сайте. Свяжитесь с нами по электрон…"
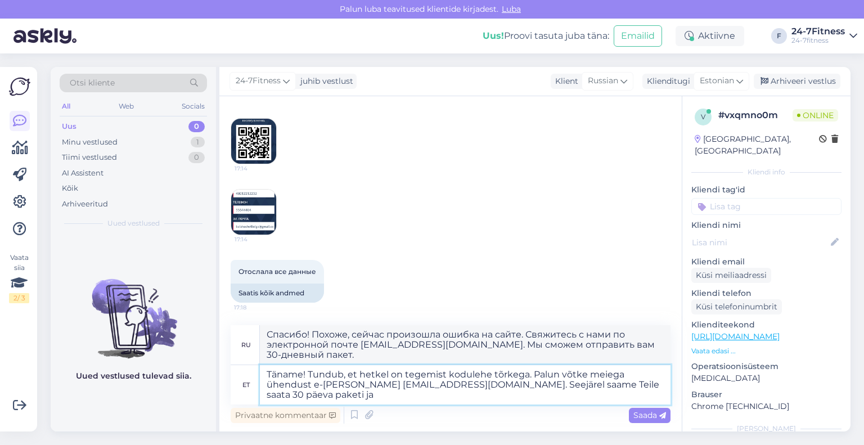
type textarea "Täname! Tundub, et hetkel on tegemist kodulehe tõrkega. Palun võtke meiega ühen…"
type textarea "Спасибо! Похоже, сейчас произошла ошибка на сайте. Свяжитесь с нами по электрон…"
type textarea "Täname! Tundub, et hetkel on tegemist kodulehe tõrkega. Palun võtke meiega ühen…"
type textarea "Спасибо! Похоже, сейчас произошла ошибка на сайте. Свяжитесь с нами по электрон…"
type textarea "Täname! Tundub, et hetkel on tegemist kodulehe tõrkega. Palun võtke meiega ühen…"
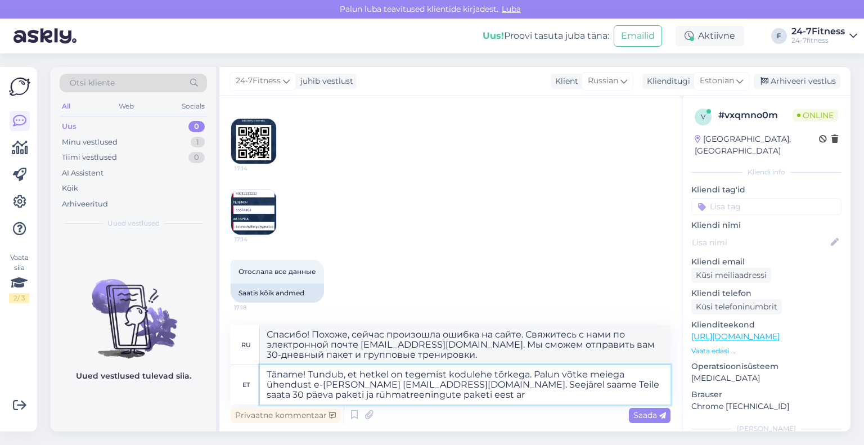
type textarea "Спасибо! Похоже, сейчас произошла ошибка на сайте. Свяжитесь с нами по электрон…"
type textarea "Täname! Tundub, et hetkel on tegemist kodulehe tõrkega. Palun võtke meiega ühen…"
type textarea "Спасибо! Похоже, сейчас произошла ошибка на сайте. Свяжитесь с нами по электрон…"
type textarea "Täname! Tundub, et hetkel on tegemist kodulehe tõrkega. Palun võtke meiega ühen…"
drag, startPoint x: 633, startPoint y: 414, endPoint x: 639, endPoint y: 412, distance: 6.8
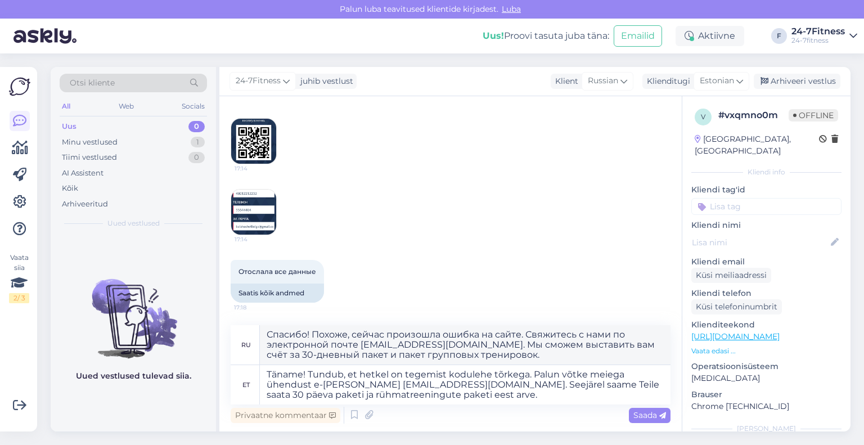
click at [639, 412] on span "Saada" at bounding box center [650, 415] width 33 height 10
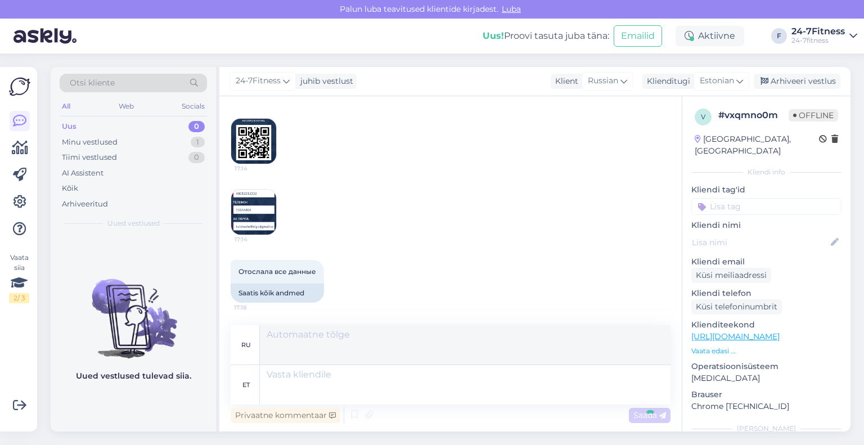
scroll to position [1765, 0]
